Goal: Find contact information: Find contact information

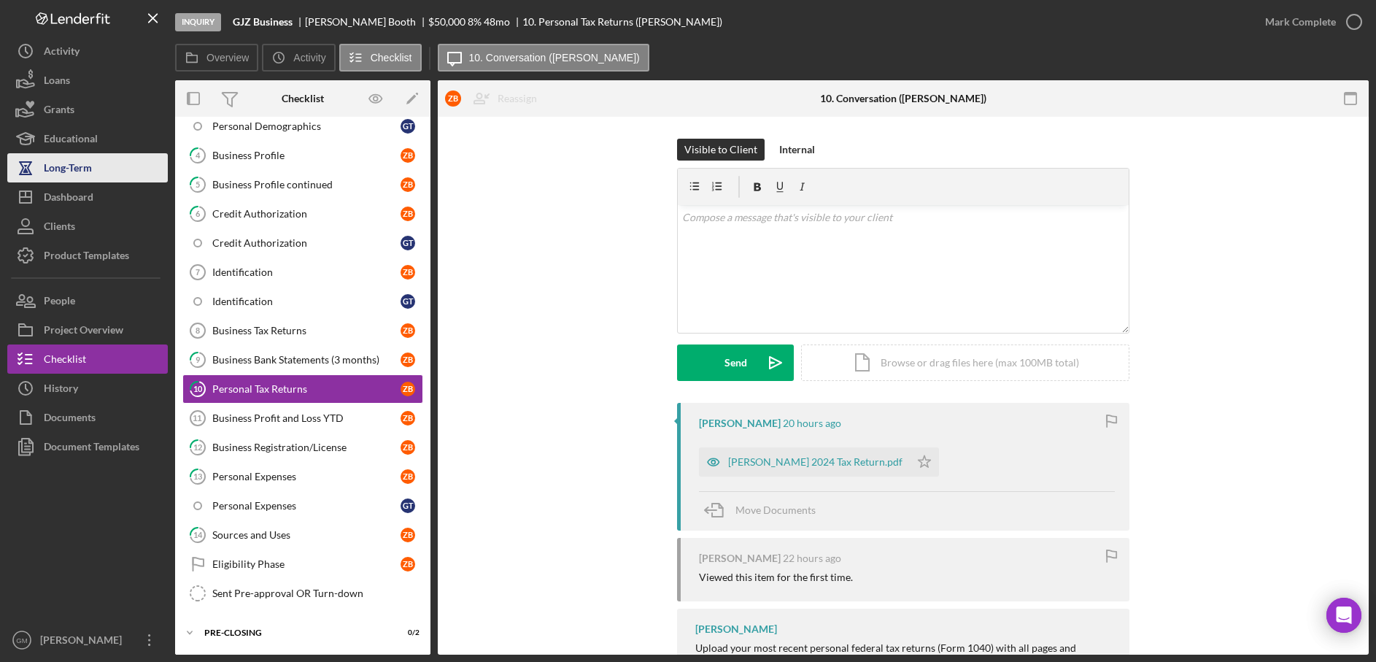
scroll to position [224, 0]
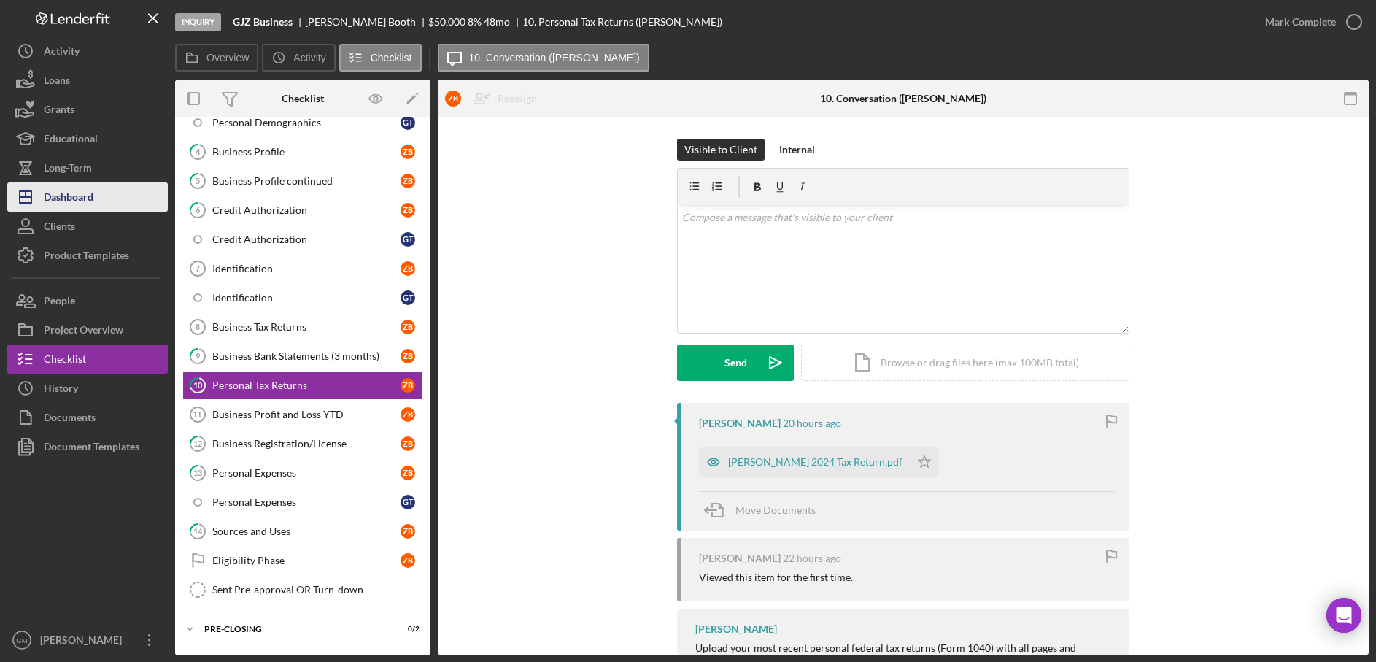
click at [74, 192] on div "Dashboard" at bounding box center [69, 198] width 50 height 33
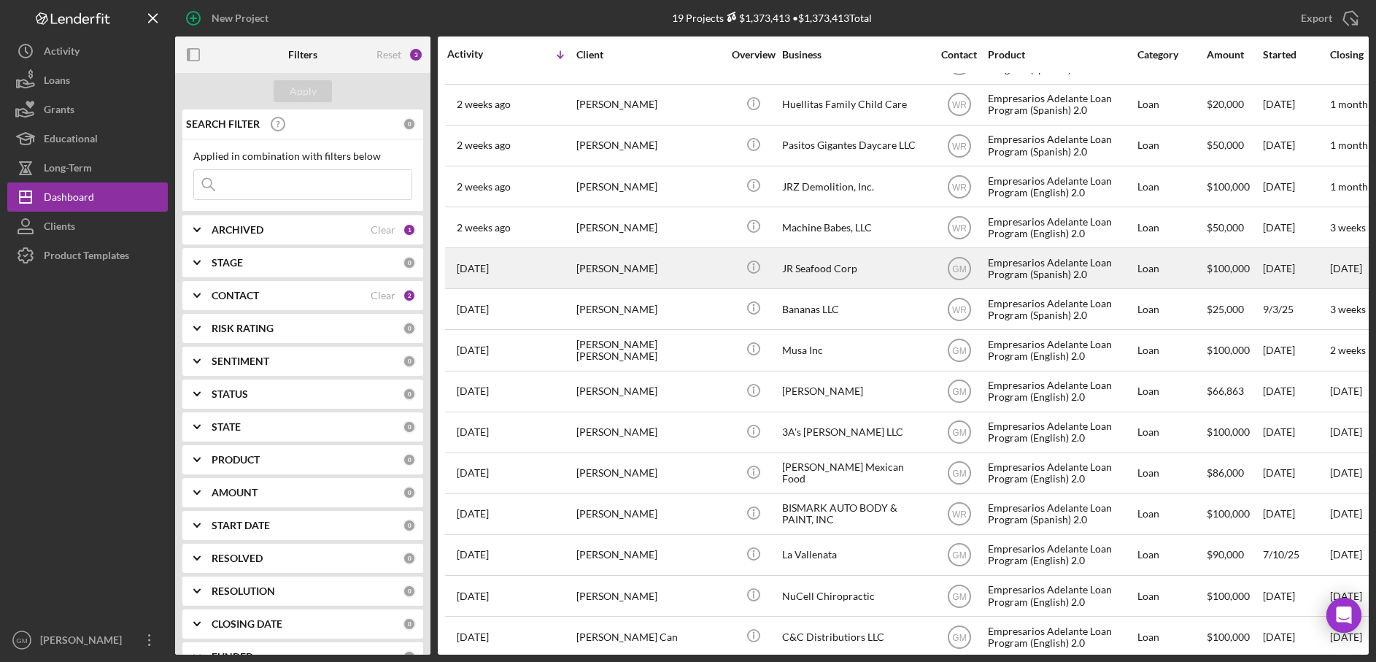
scroll to position [204, 0]
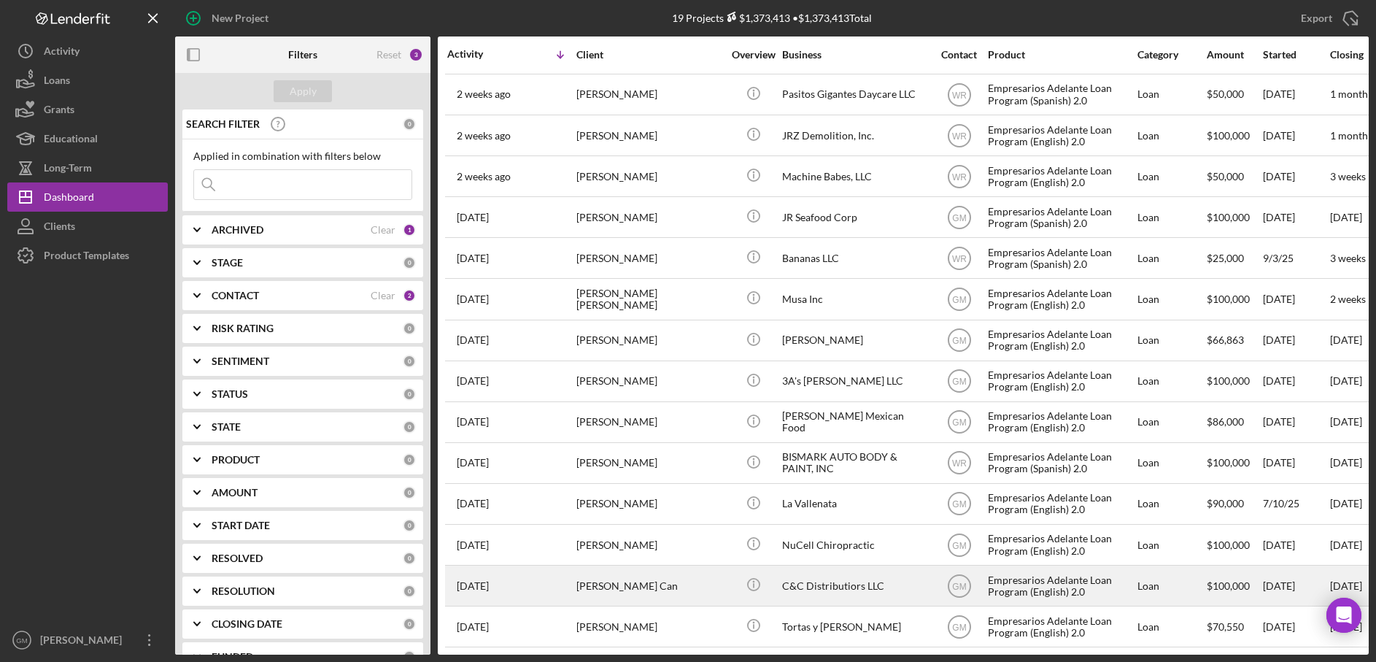
click at [705, 584] on div "[PERSON_NAME] Can" at bounding box center [650, 585] width 146 height 39
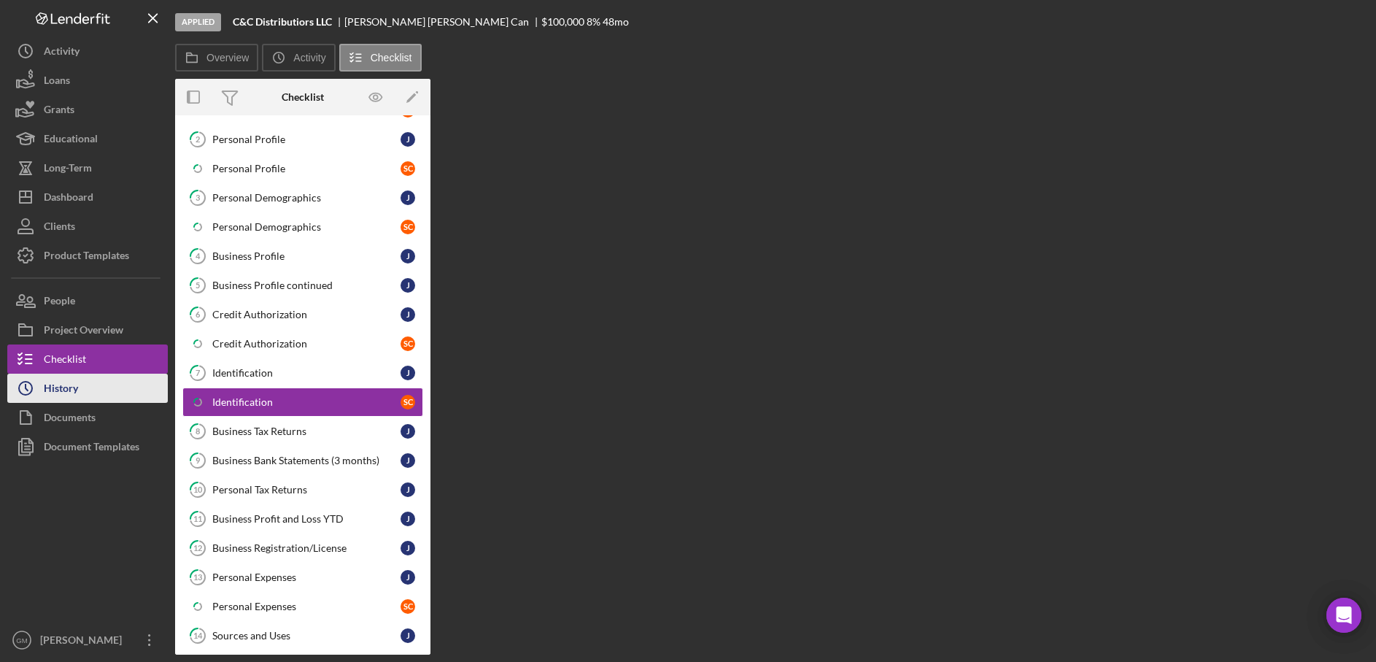
scroll to position [136, 0]
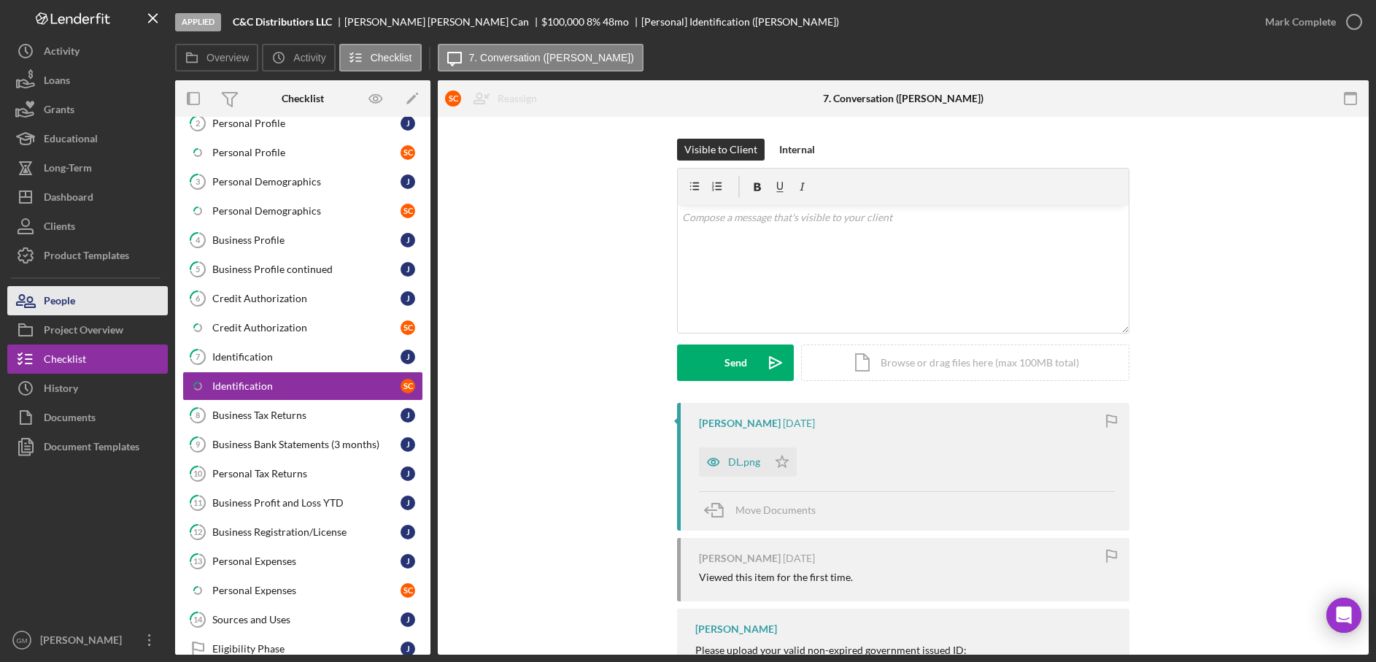
click at [106, 299] on button "People" at bounding box center [87, 300] width 161 height 29
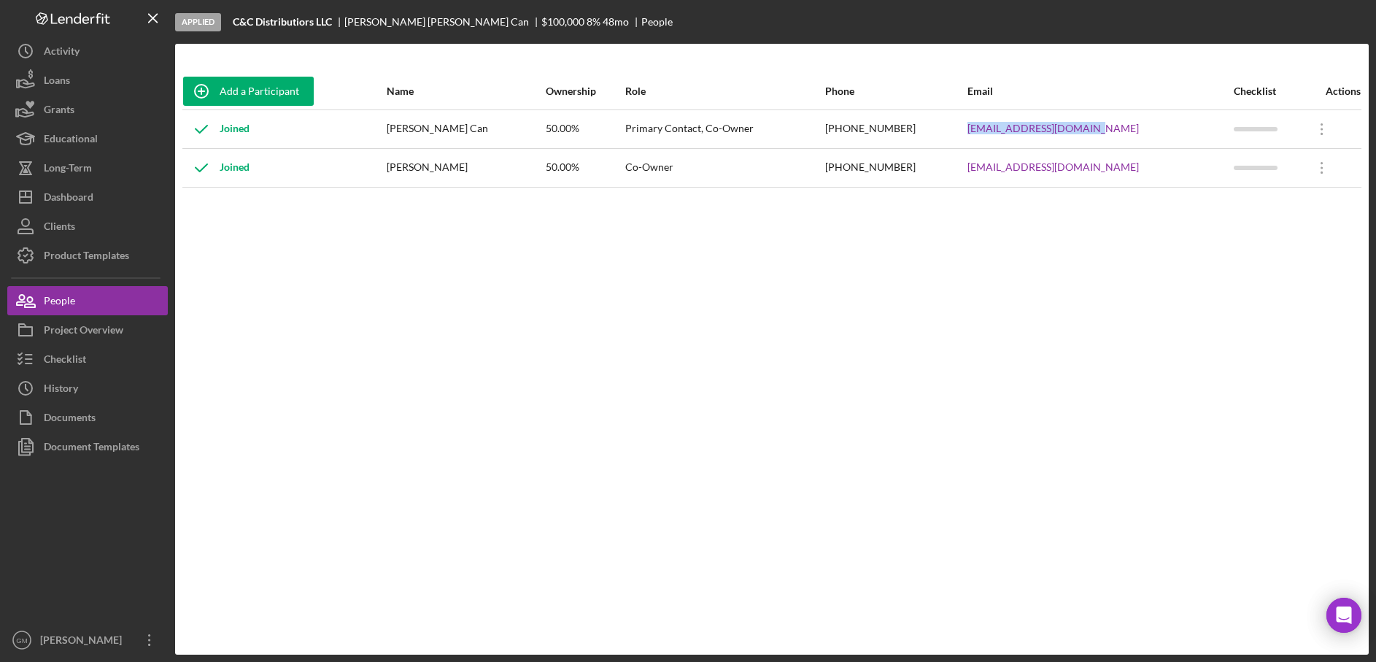
drag, startPoint x: 1115, startPoint y: 121, endPoint x: 1122, endPoint y: 132, distance: 12.8
click at [1123, 132] on div "[EMAIL_ADDRESS][DOMAIN_NAME]" at bounding box center [1100, 129] width 265 height 36
copy link "[EMAIL_ADDRESS][DOMAIN_NAME]"
